Goal: Navigation & Orientation: Find specific page/section

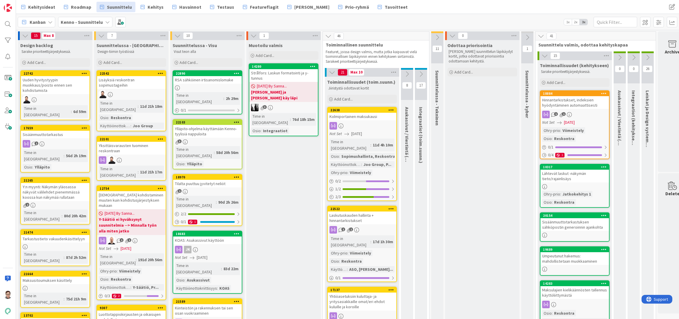
click at [3, 319] on div at bounding box center [8, 159] width 16 height 319
click at [312, 7] on link "[PERSON_NAME]" at bounding box center [308, 7] width 49 height 10
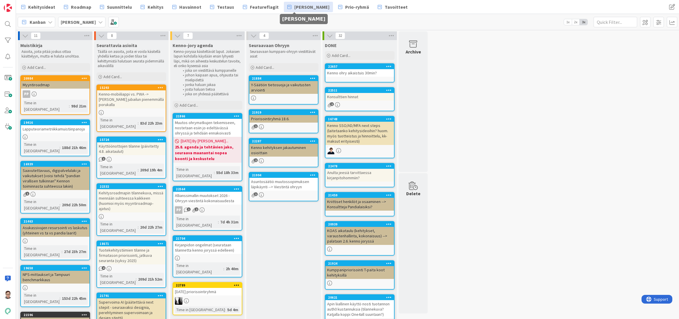
click at [1, 317] on div at bounding box center [8, 159] width 16 height 319
click at [669, 198] on div "11 Muistikirja Asioita, joita pitää joskus ottaa käsittelyyn, mutta ei haluta u…" at bounding box center [347, 297] width 661 height 533
click at [558, 318] on div "11 Muistikirja Asioita, joita pitää joskus ottaa käsittelyyn, mutta ei haluta u…" at bounding box center [347, 297] width 661 height 533
click at [74, 7] on span "Roadmap" at bounding box center [81, 6] width 20 height 7
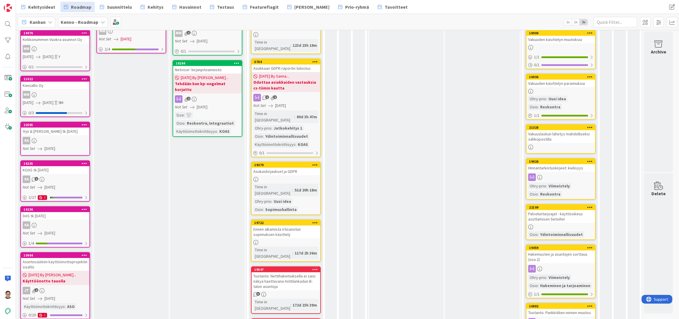
scroll to position [320, 0]
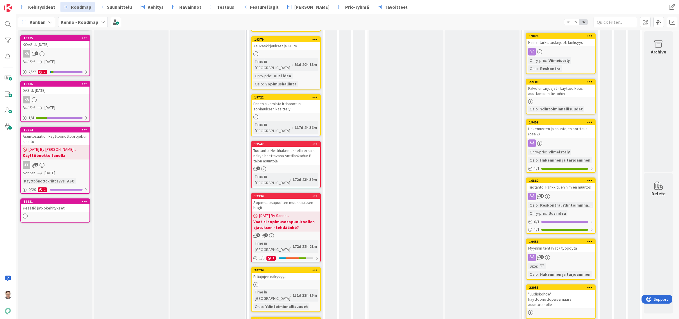
click at [49, 138] on div "Asuntosäätiön käyttöönottoprojektin sisältö" at bounding box center [55, 138] width 69 height 13
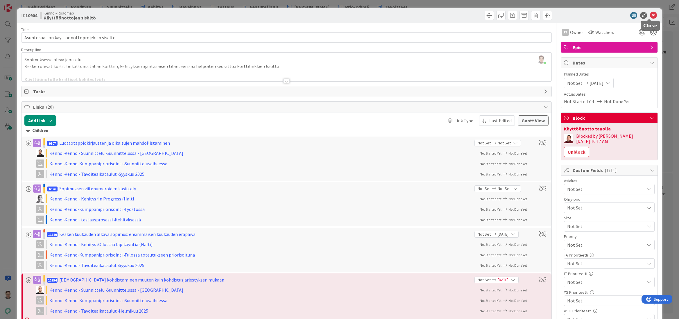
click at [650, 16] on icon at bounding box center [653, 15] width 7 height 7
